Goal: Information Seeking & Learning: Learn about a topic

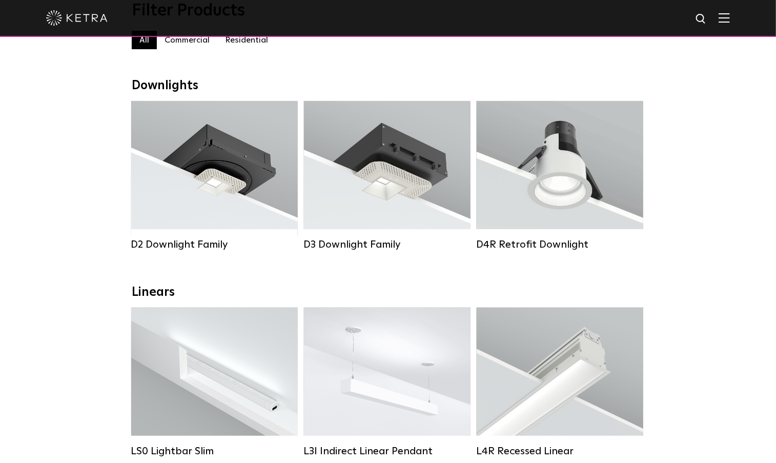
scroll to position [154, 0]
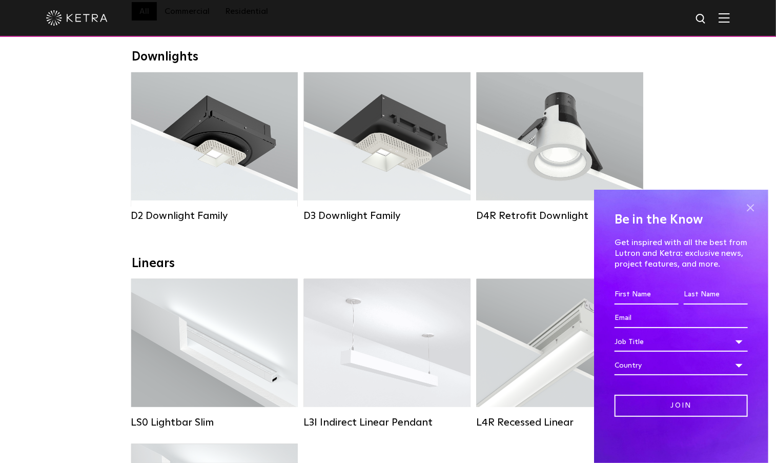
click at [751, 212] on span at bounding box center [750, 207] width 15 height 15
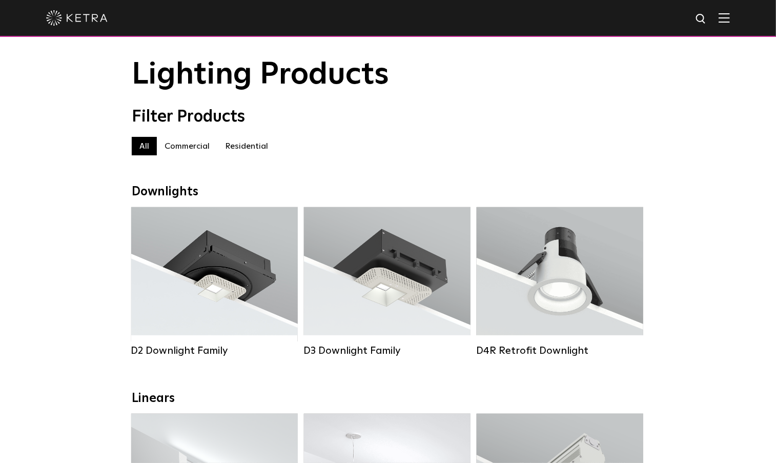
scroll to position [0, 0]
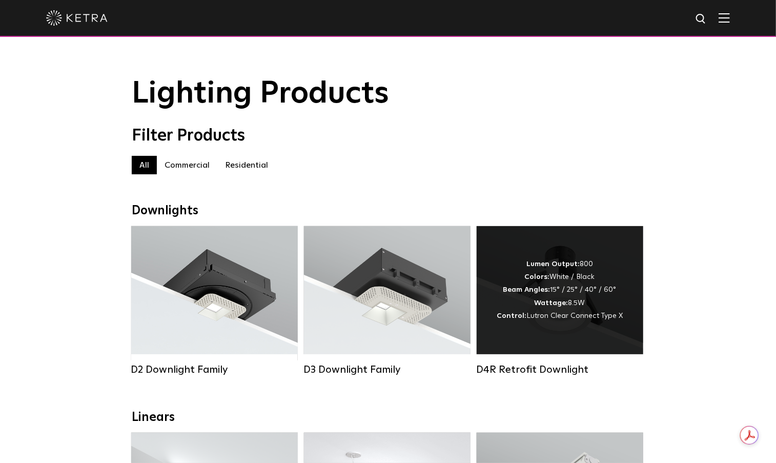
click at [572, 301] on div "Lumen Output: 800 Colors: White / Black Beam Angles: 15° / 25° / 40° / 60° Watt…" at bounding box center [560, 290] width 126 height 65
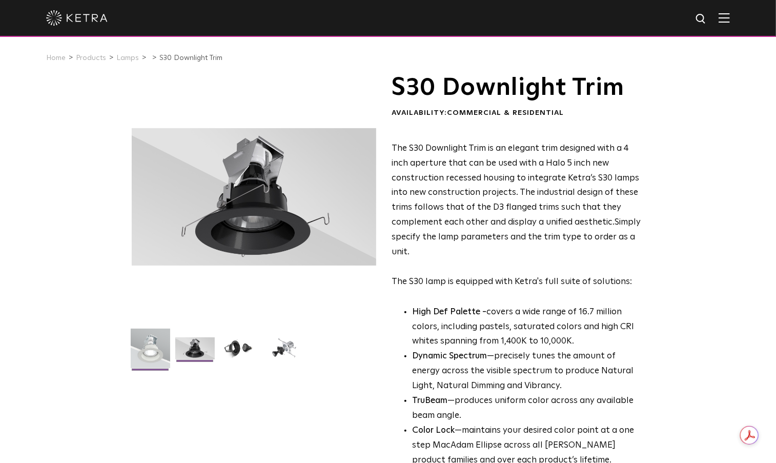
click at [142, 348] on img at bounding box center [150, 352] width 39 height 47
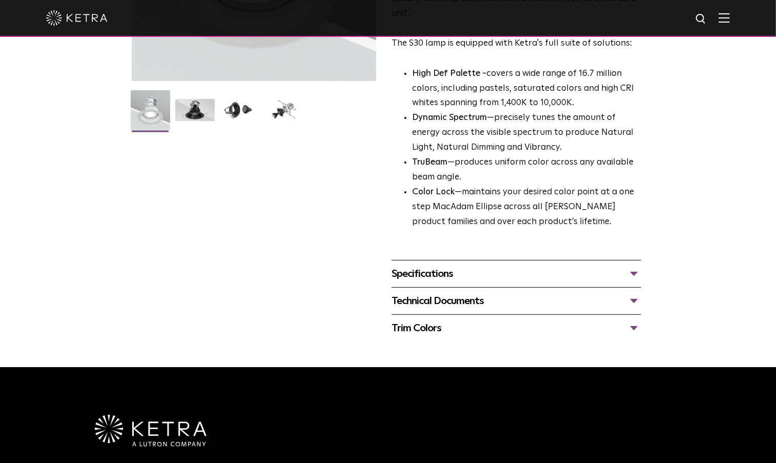
scroll to position [359, 0]
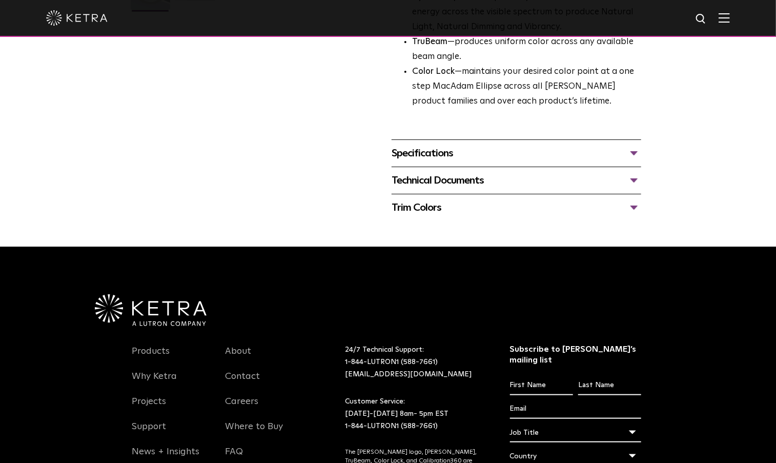
click at [505, 156] on div "Specifications" at bounding box center [517, 153] width 250 height 16
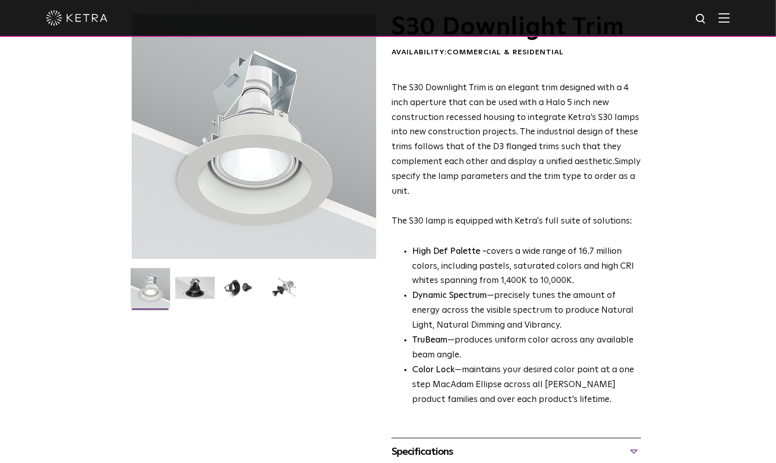
scroll to position [0, 0]
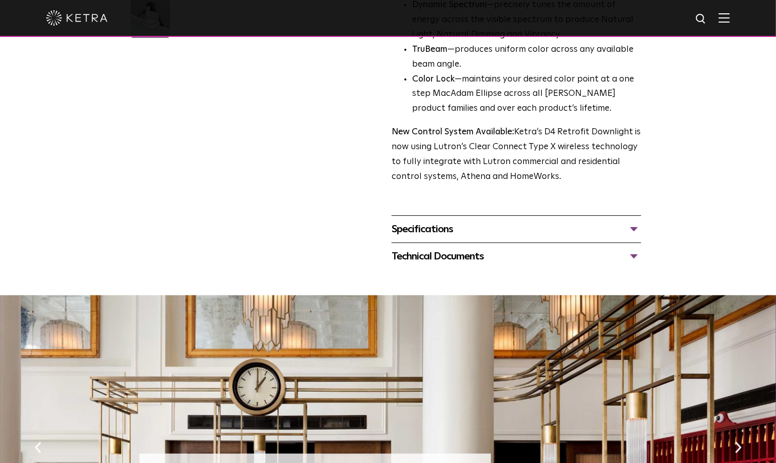
scroll to position [461, 0]
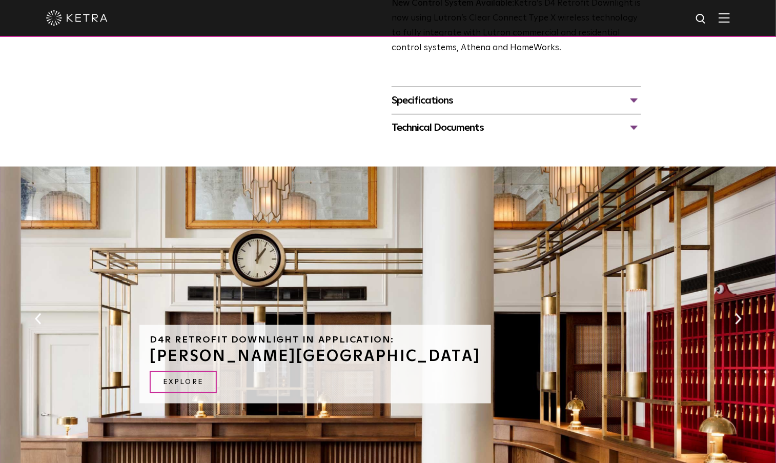
click at [470, 99] on div "Specifications" at bounding box center [517, 100] width 250 height 16
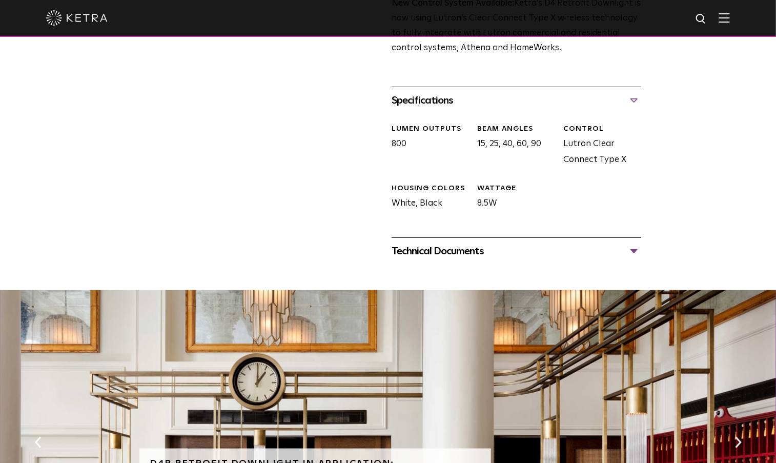
click at [506, 248] on div "Technical Documents" at bounding box center [517, 251] width 250 height 16
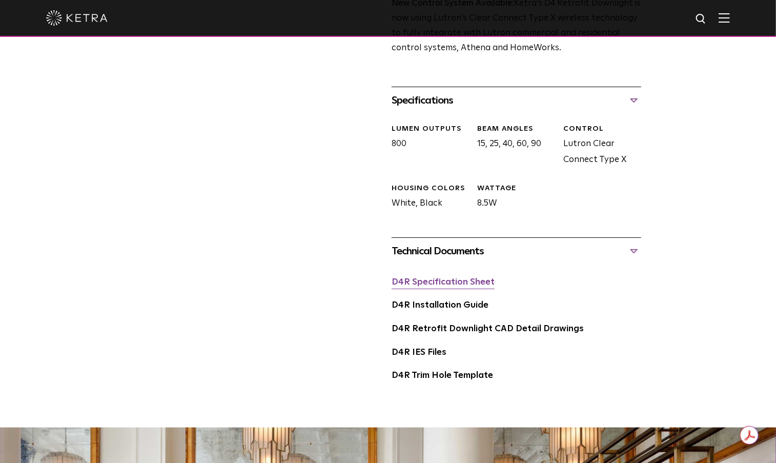
click at [466, 280] on link "D4R Specification Sheet" at bounding box center [443, 282] width 103 height 9
